Goal: Transaction & Acquisition: Purchase product/service

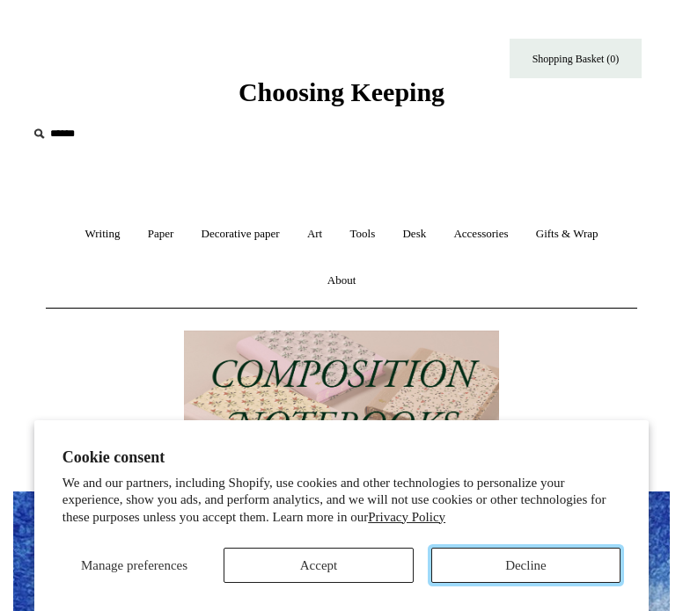
click at [445, 560] on button "Decline" at bounding box center [525, 565] width 189 height 35
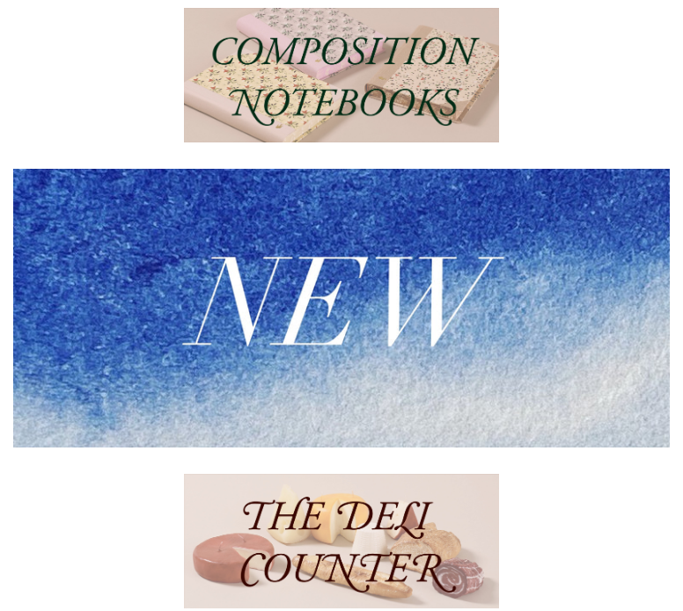
scroll to position [325, 0]
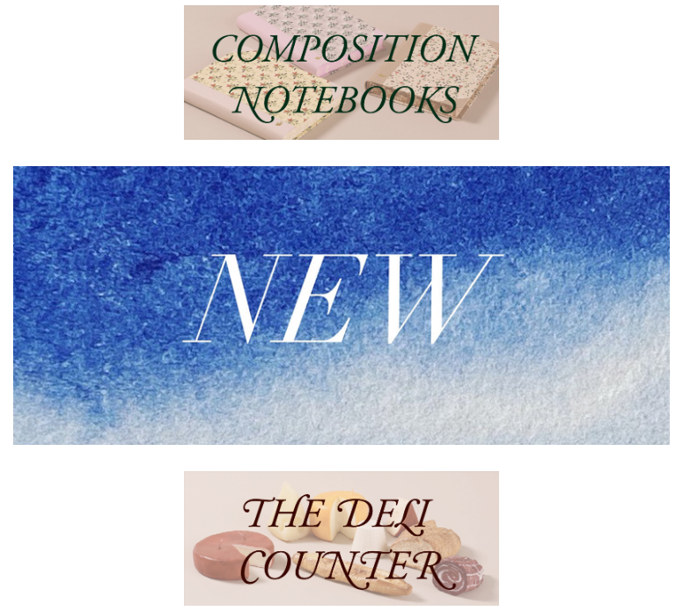
click at [408, 292] on img at bounding box center [341, 306] width 656 height 280
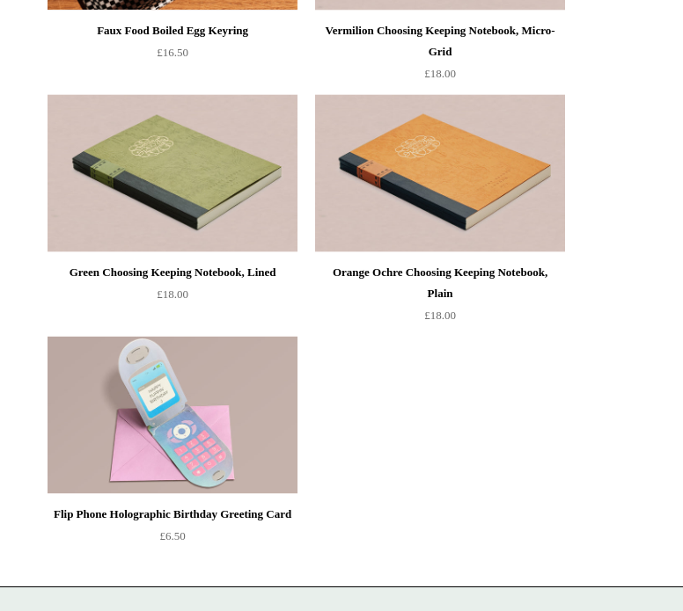
scroll to position [5805, 0]
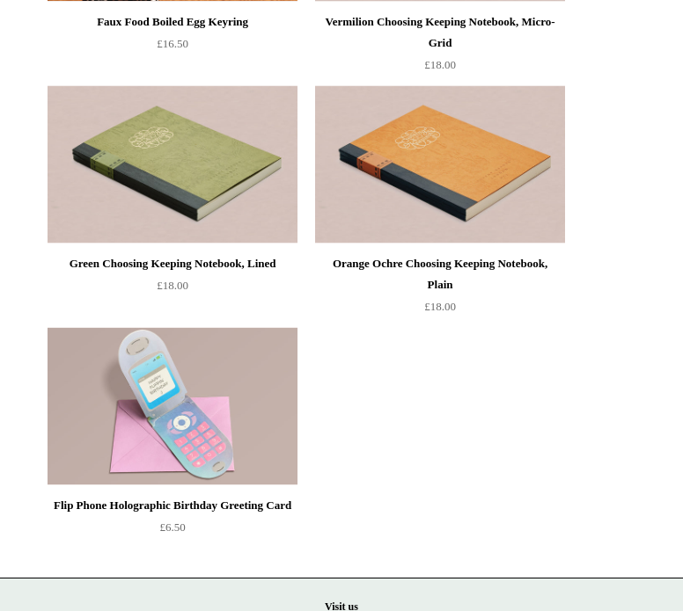
click at [129, 369] on img at bounding box center [173, 406] width 250 height 158
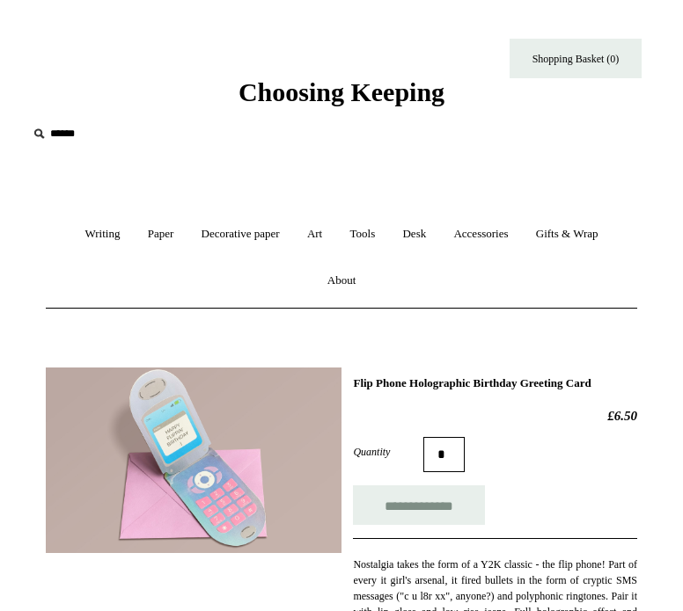
click at [218, 449] on img at bounding box center [194, 461] width 296 height 186
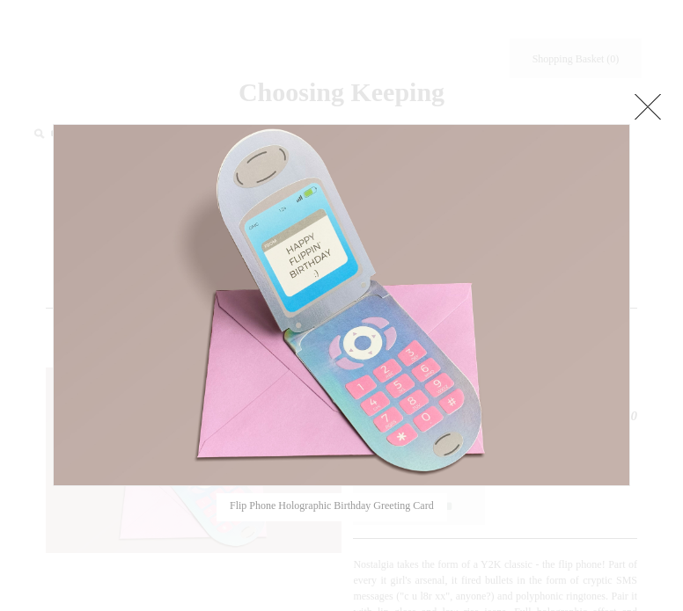
click at [647, 105] on link at bounding box center [647, 106] width 35 height 35
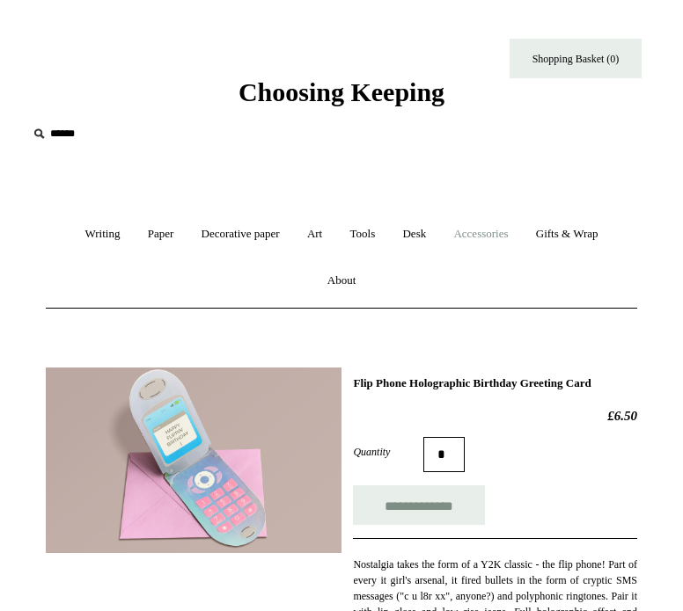
click at [468, 228] on link "Accessories +" at bounding box center [480, 234] width 79 height 47
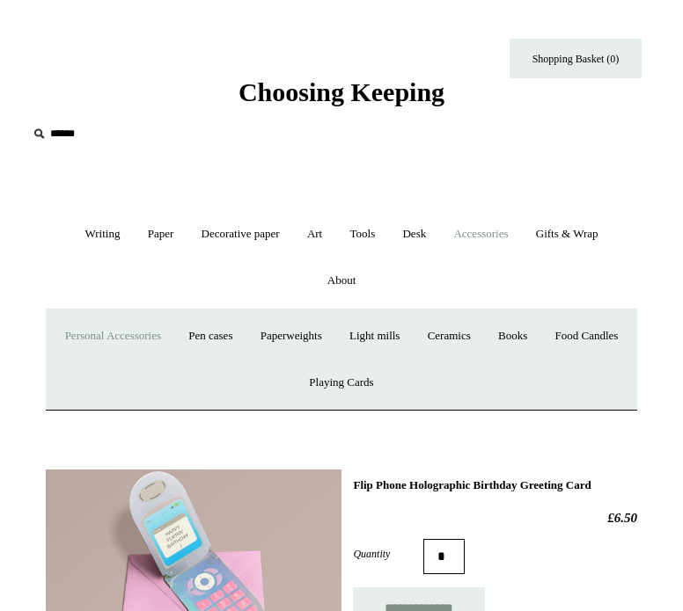
click at [141, 332] on link "Personal Accessories +" at bounding box center [113, 336] width 121 height 47
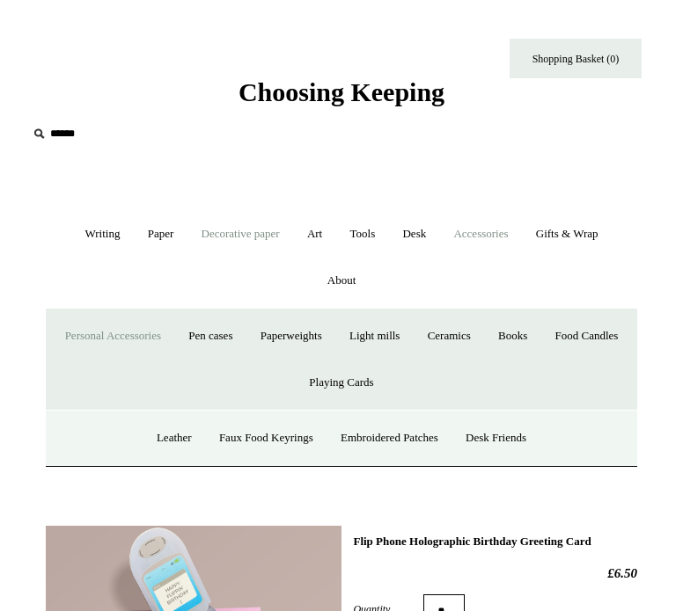
click at [242, 241] on link "Decorative paper +" at bounding box center [240, 234] width 103 height 47
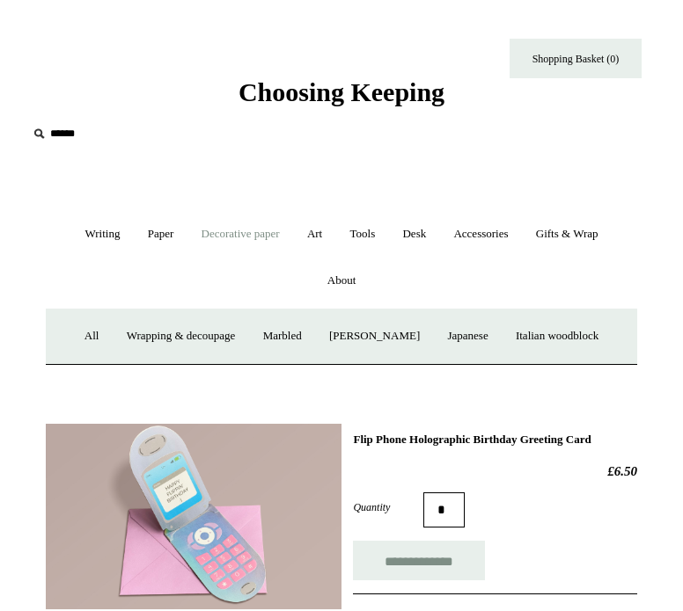
click at [331, 91] on span "Choosing Keeping" at bounding box center [341, 91] width 206 height 29
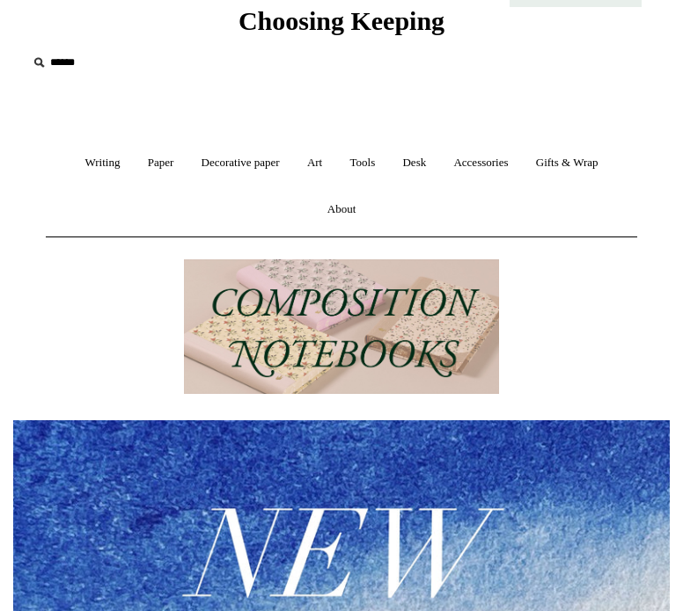
scroll to position [25, 0]
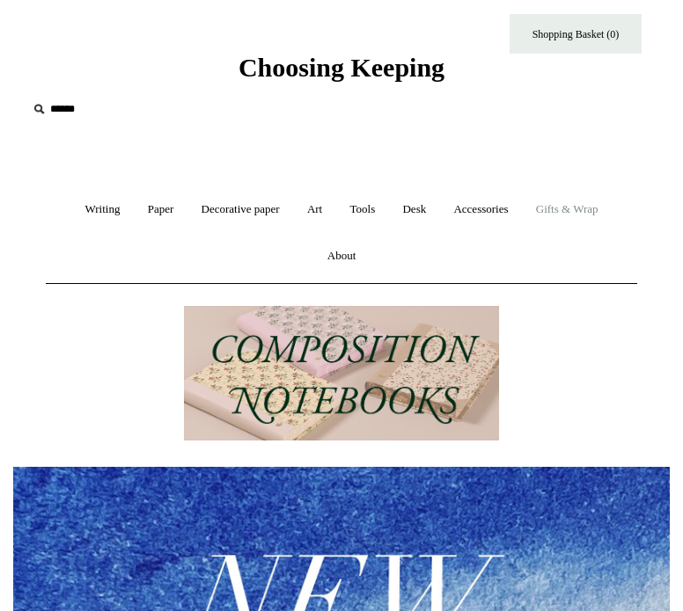
click at [576, 212] on link "Gifts & Wrap +" at bounding box center [566, 210] width 87 height 47
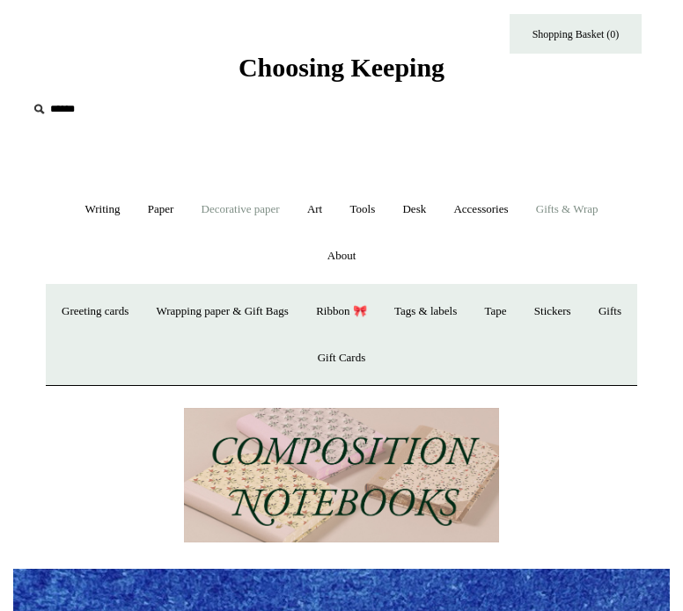
click at [242, 206] on link "Decorative paper +" at bounding box center [240, 210] width 103 height 47
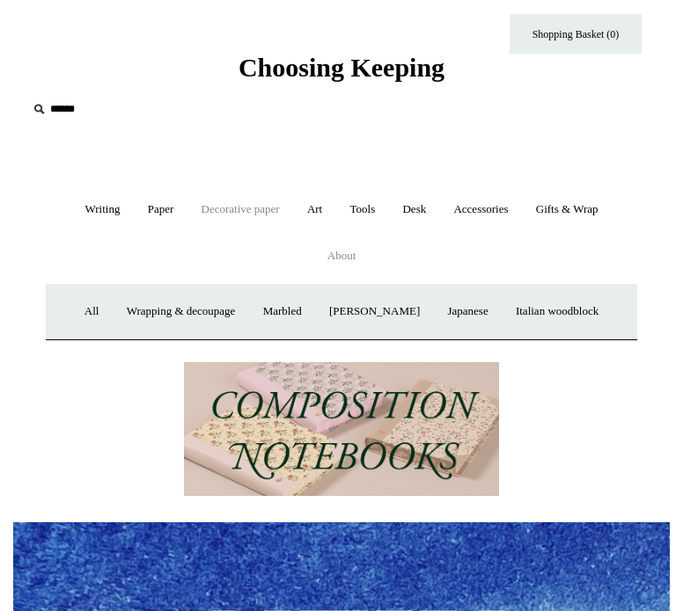
click at [341, 260] on link "About +" at bounding box center [342, 256] width 54 height 47
click at [241, 207] on link "Decorative paper +" at bounding box center [240, 210] width 103 height 47
click at [465, 211] on link "Accessories +" at bounding box center [480, 210] width 79 height 47
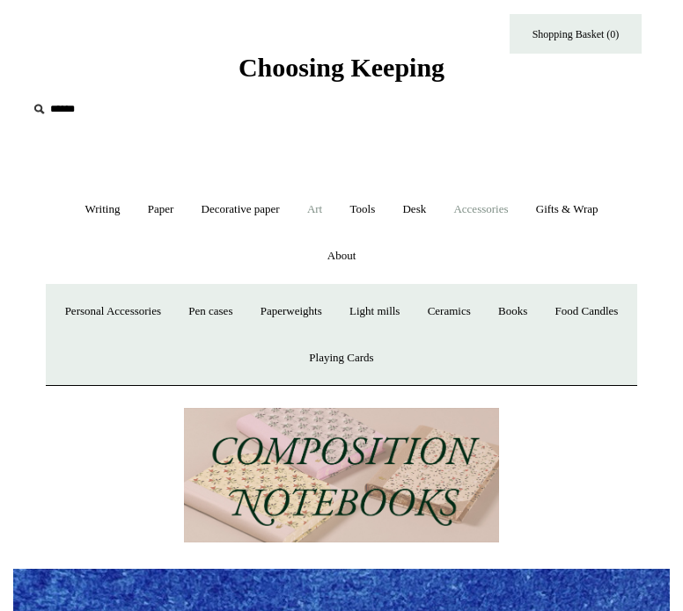
click at [317, 210] on link "Art +" at bounding box center [315, 210] width 40 height 47
click at [104, 215] on link "Writing +" at bounding box center [102, 210] width 60 height 47
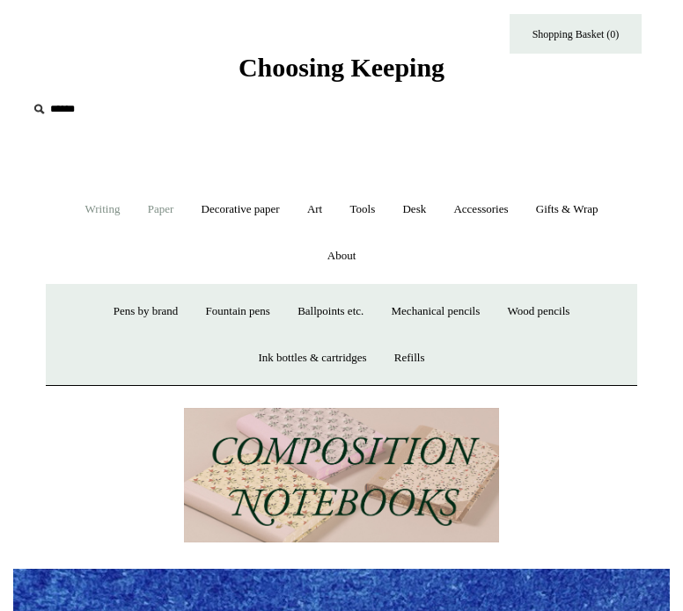
click at [143, 200] on link "Paper +" at bounding box center [160, 210] width 51 height 47
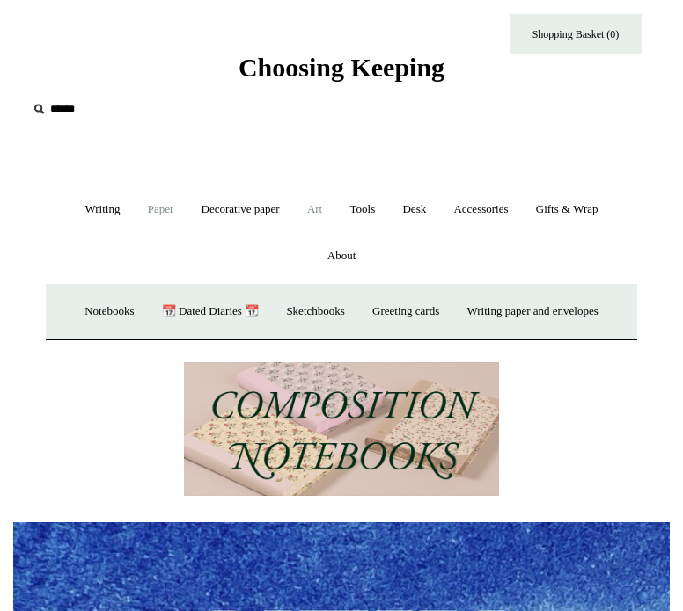
click at [320, 211] on link "Art +" at bounding box center [315, 210] width 40 height 47
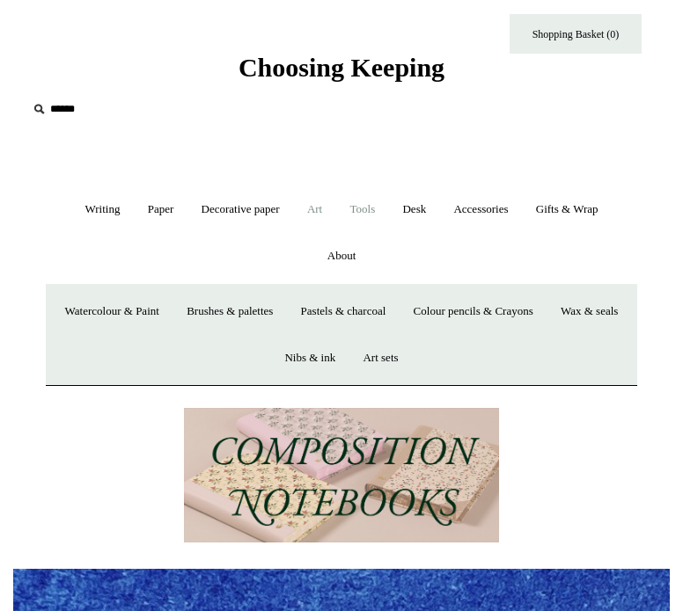
click at [375, 215] on link "Tools +" at bounding box center [363, 210] width 50 height 47
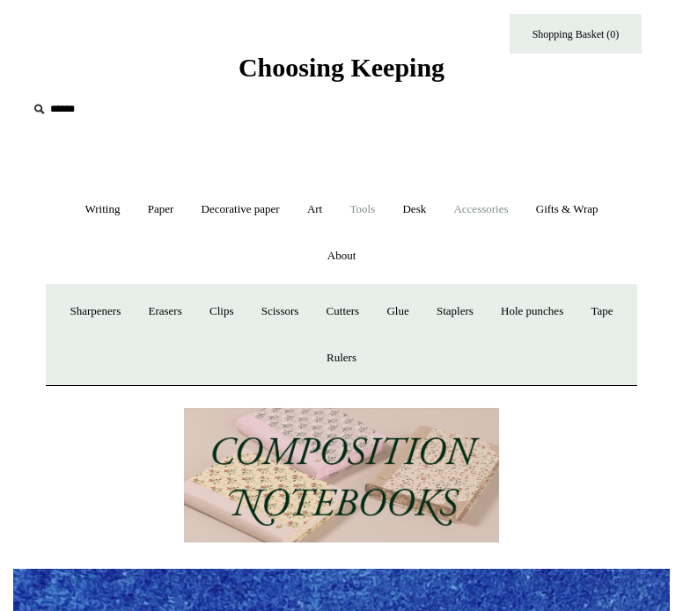
click at [464, 212] on link "Accessories +" at bounding box center [480, 210] width 79 height 47
click at [558, 211] on link "Gifts & Wrap +" at bounding box center [566, 210] width 87 height 47
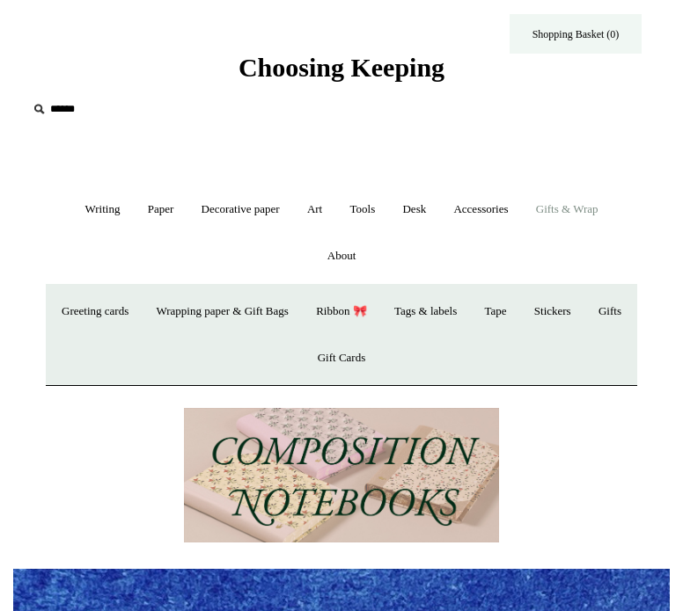
click at [556, 30] on link "Shopping Basket (0)" at bounding box center [575, 34] width 132 height 40
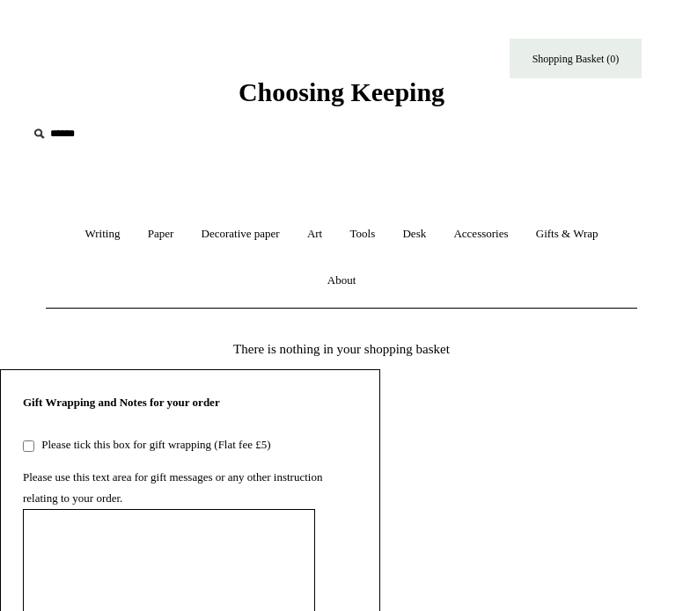
click at [63, 134] on input "text" at bounding box center [135, 134] width 216 height 33
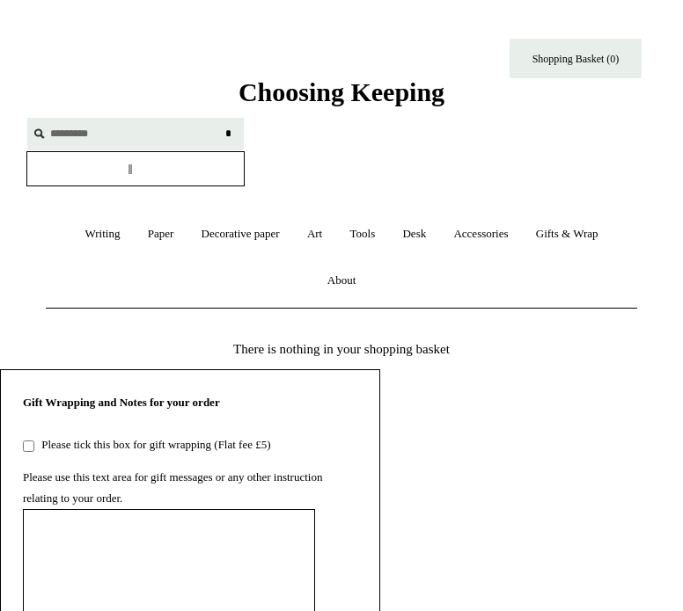
type input "*********"
click at [219, 118] on input "*" at bounding box center [228, 133] width 18 height 31
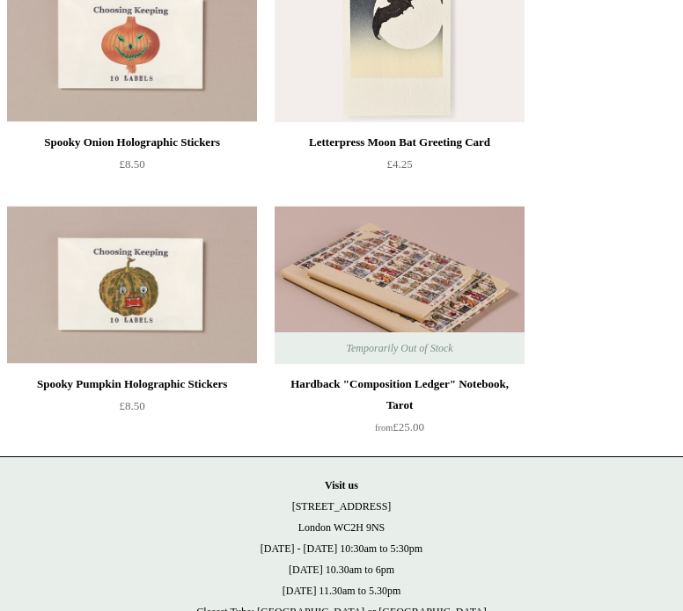
scroll to position [2703, 0]
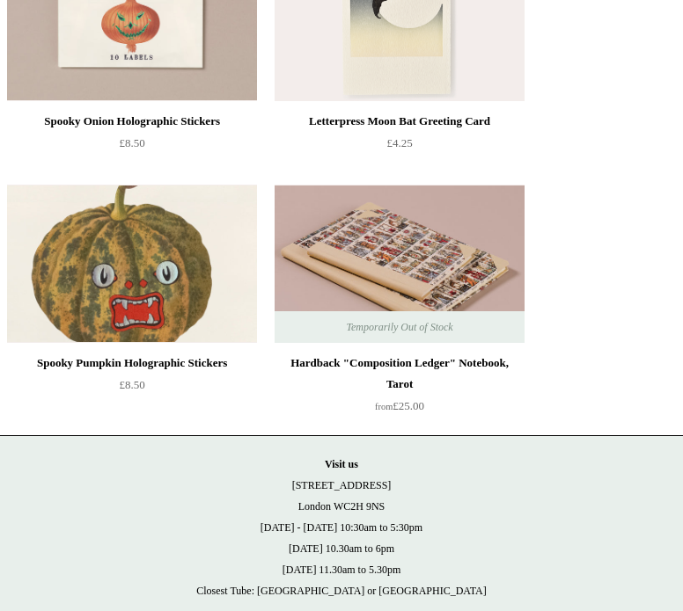
click at [162, 280] on img at bounding box center [132, 264] width 250 height 158
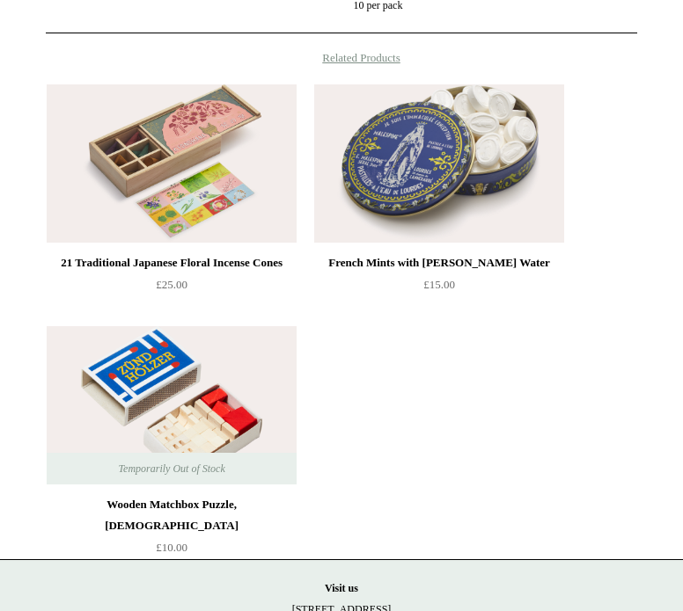
scroll to position [686, 0]
